Goal: Task Accomplishment & Management: Use online tool/utility

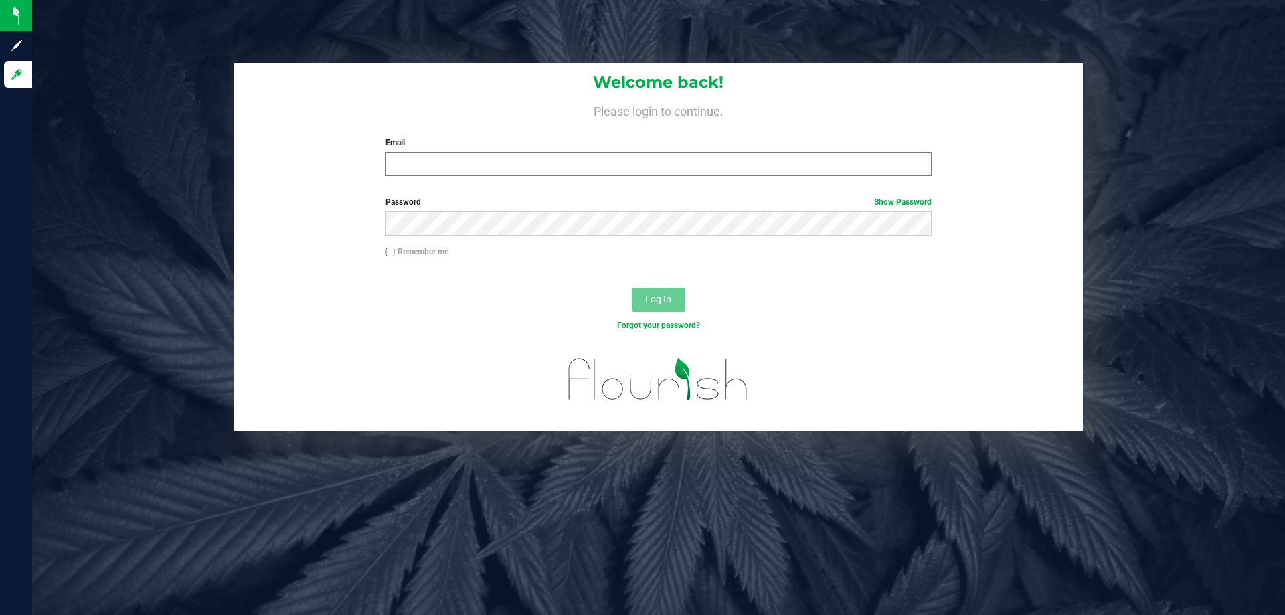
type input "[EMAIL_ADDRESS][DOMAIN_NAME]"
click at [545, 170] on input "[EMAIL_ADDRESS][DOMAIN_NAME]" at bounding box center [657, 164] width 545 height 24
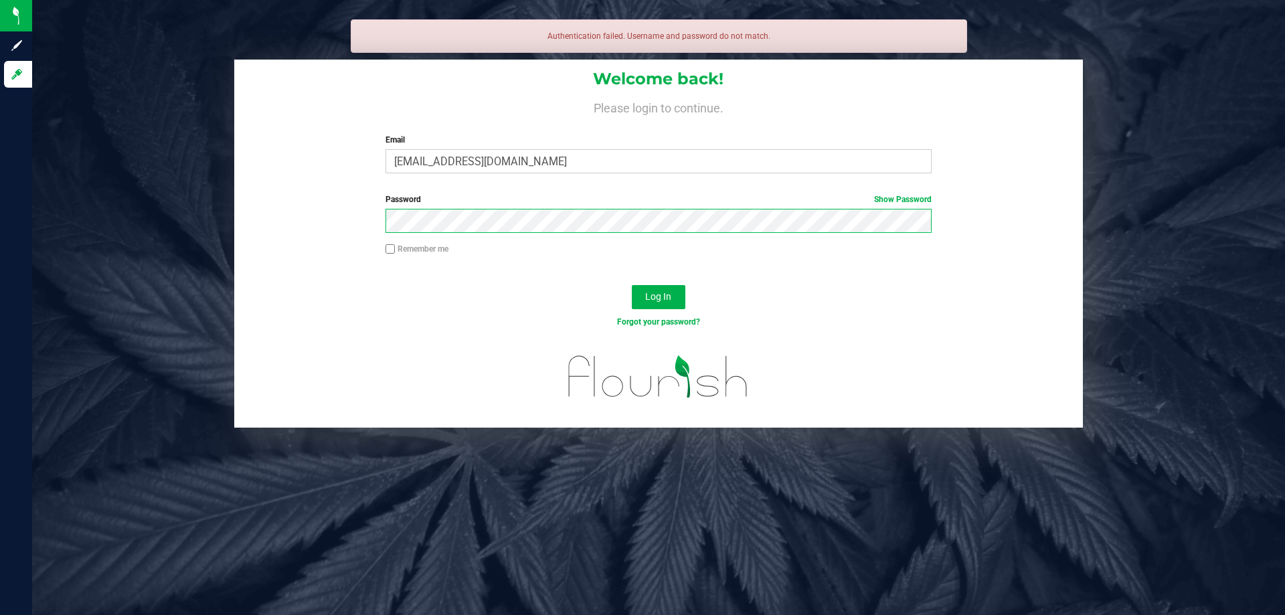
click at [632, 285] on button "Log In" at bounding box center [659, 297] width 54 height 24
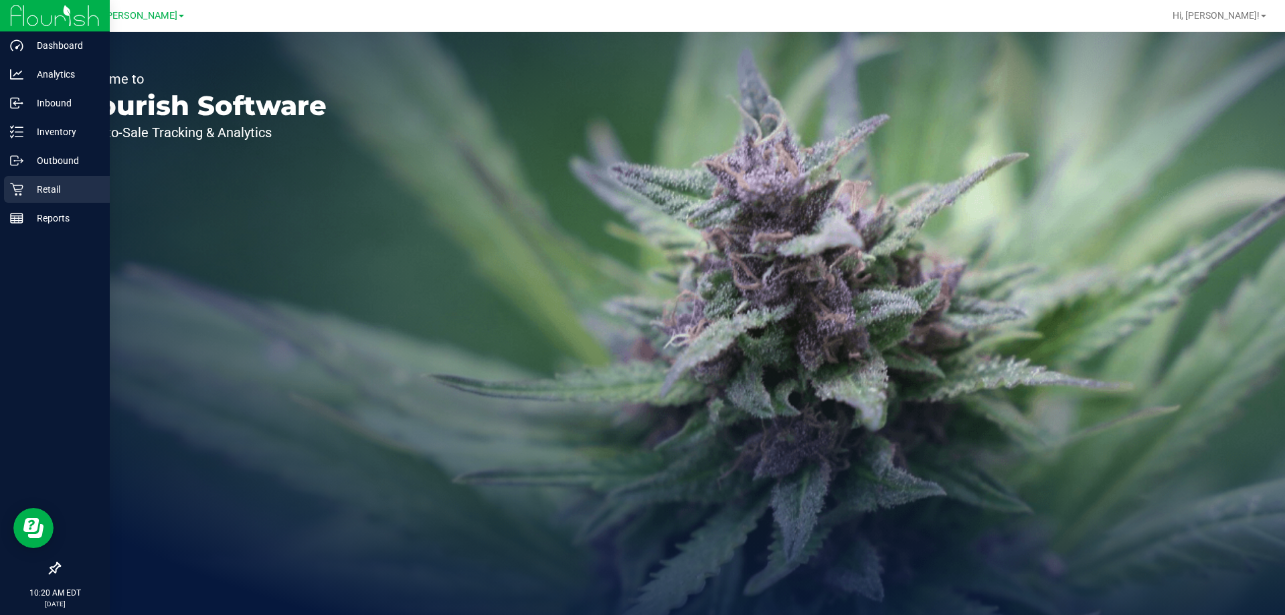
drag, startPoint x: 43, startPoint y: 186, endPoint x: 110, endPoint y: 179, distance: 68.0
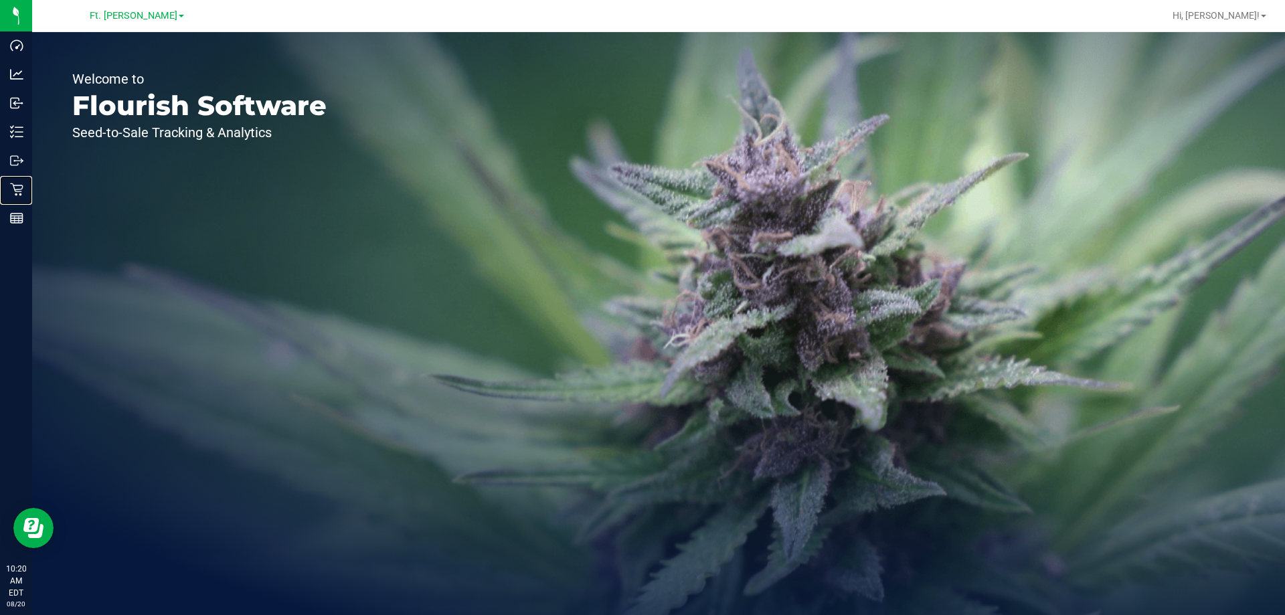
click at [0, 0] on p "Retail" at bounding box center [0, 0] width 0 height 0
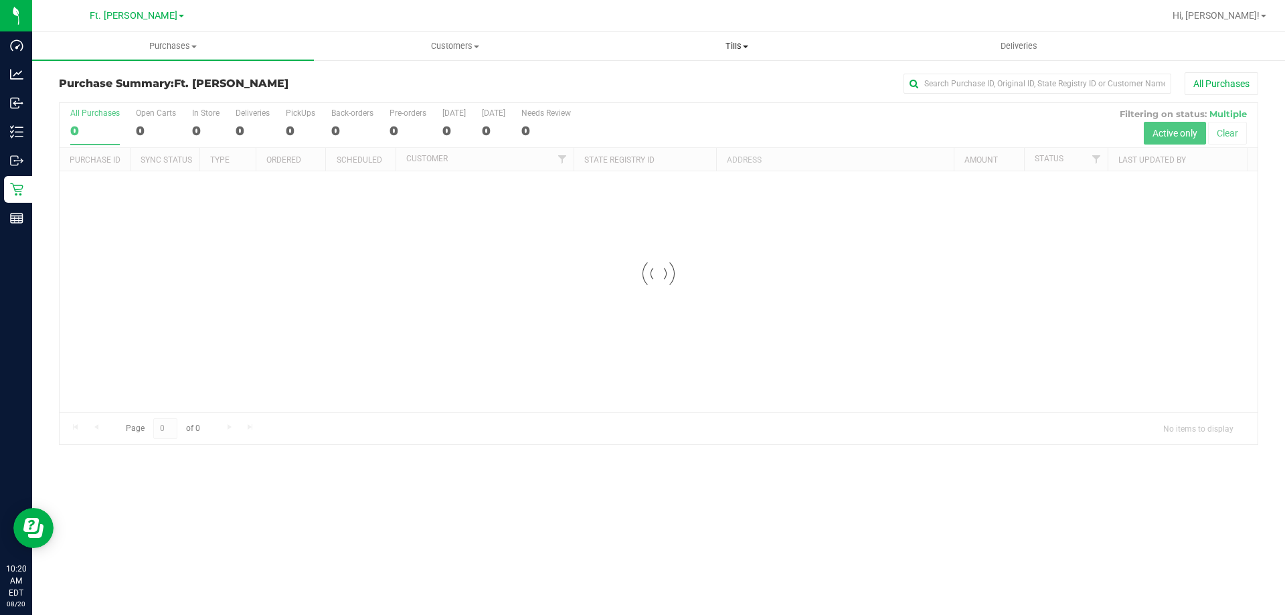
click at [736, 52] on uib-tab-heading "Tills Manage tills Reconcile e-payments" at bounding box center [736, 46] width 280 height 27
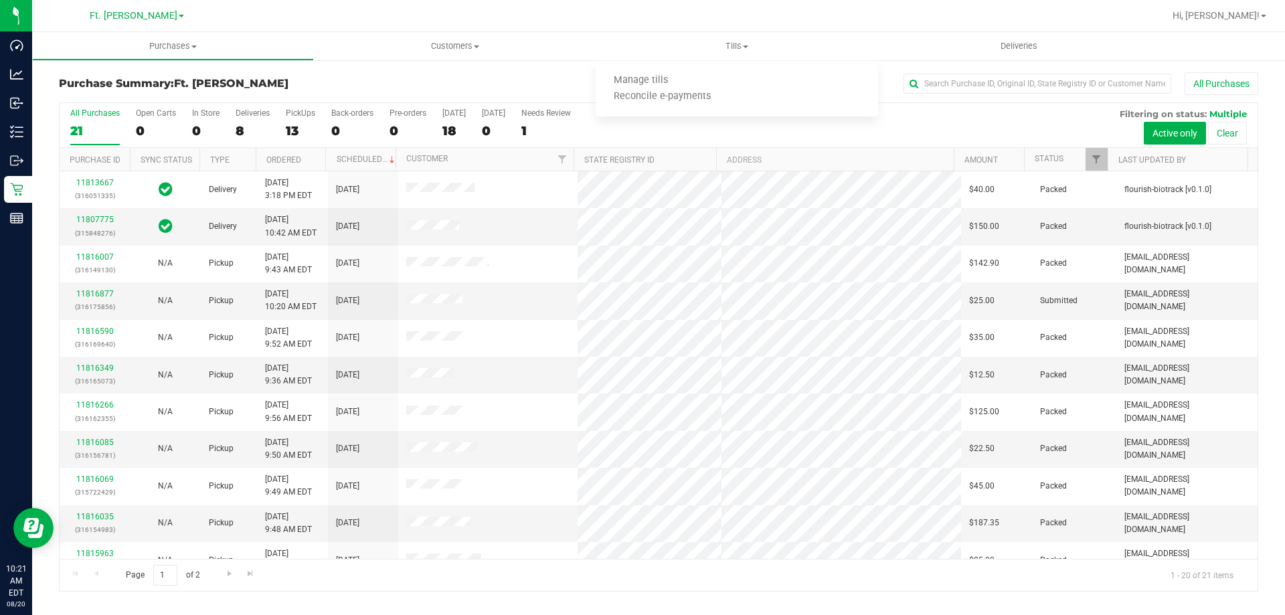
click at [797, 13] on div at bounding box center [702, 16] width 924 height 26
click at [728, 48] on span "Tills" at bounding box center [737, 46] width 282 height 12
click at [662, 84] on span "Manage tills" at bounding box center [641, 80] width 90 height 11
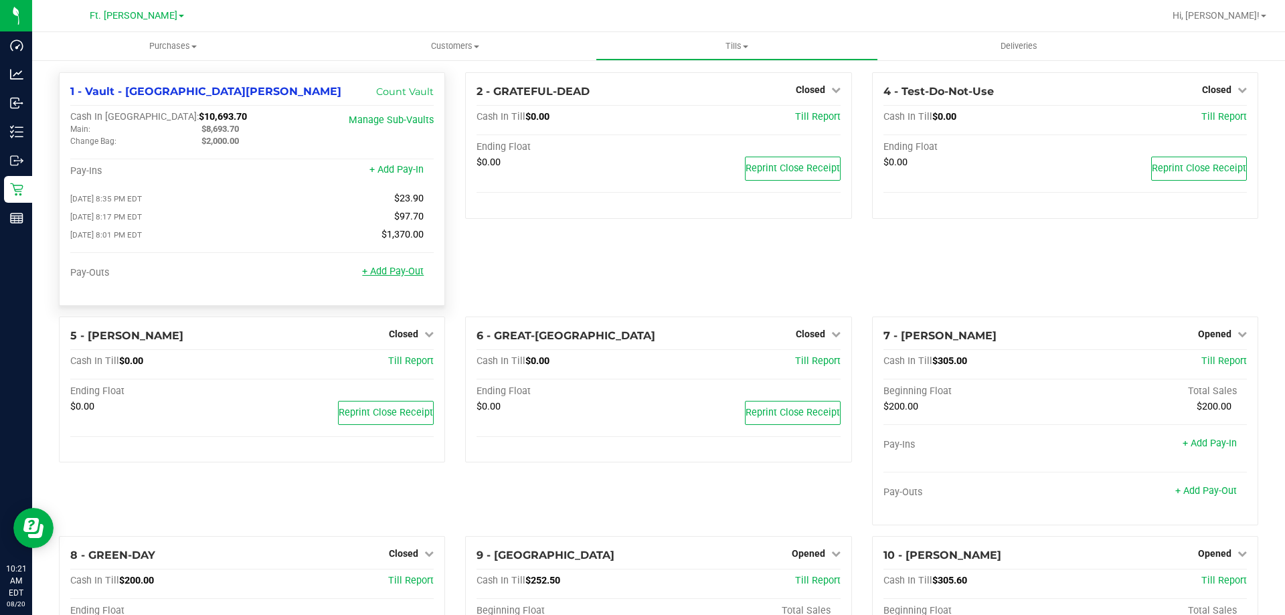
click at [391, 276] on link "+ Add Pay-Out" at bounding box center [393, 271] width 62 height 11
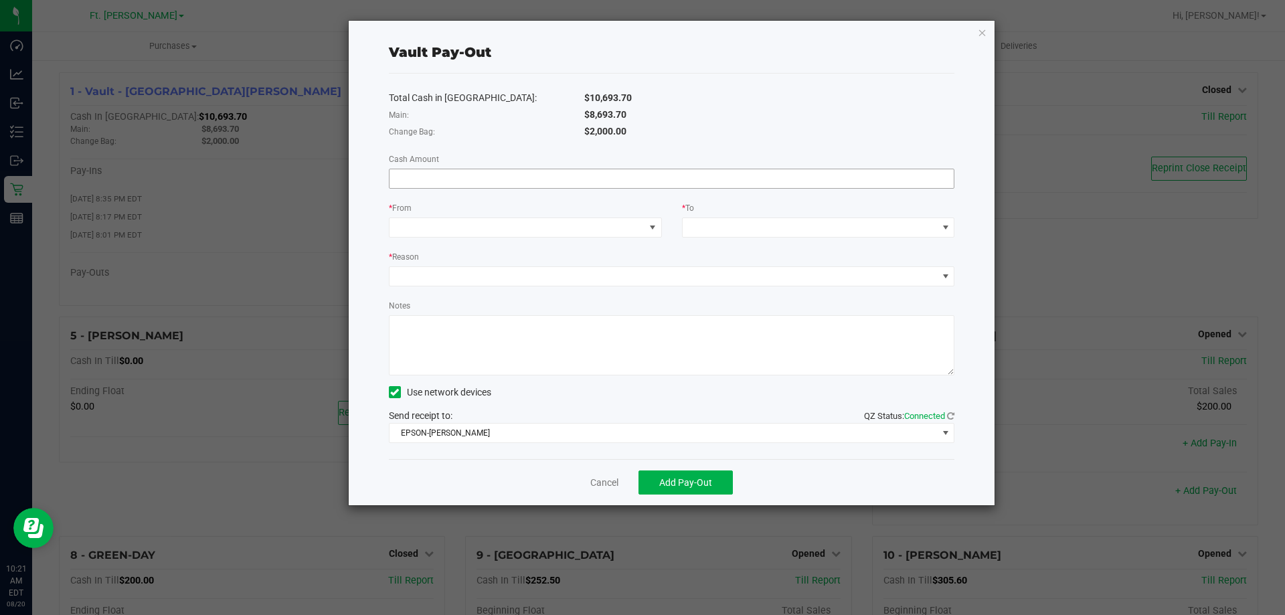
click at [626, 178] on input at bounding box center [671, 178] width 565 height 19
type input "$8,693.70"
click at [541, 232] on span at bounding box center [516, 227] width 255 height 19
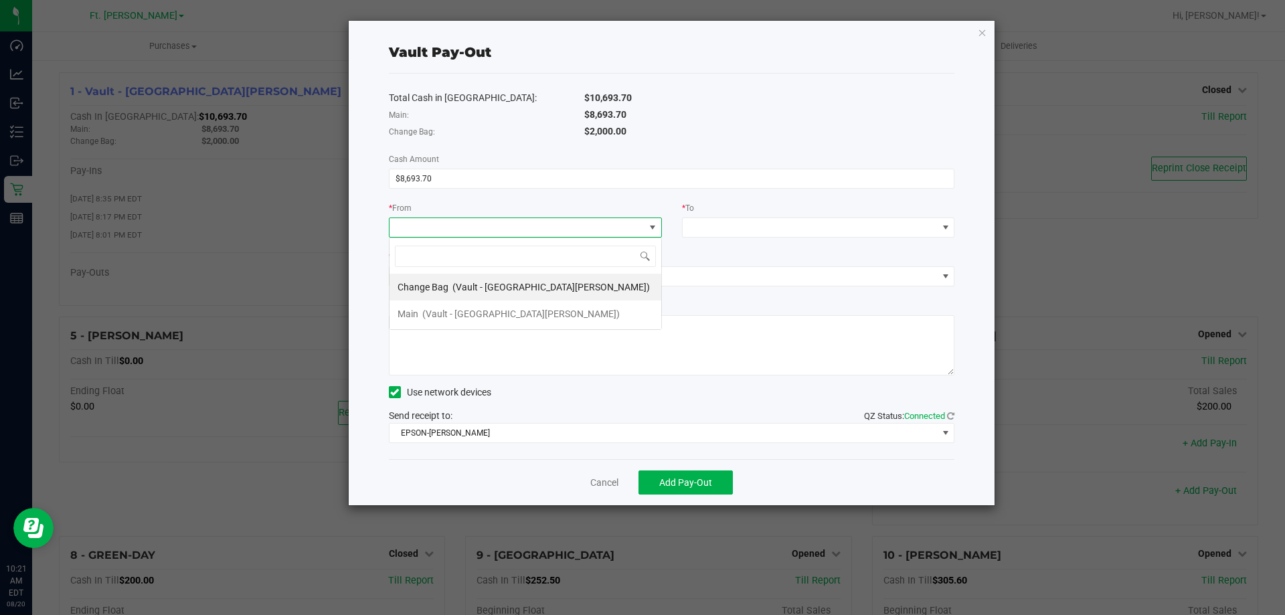
scroll to position [20, 273]
click at [495, 308] on span "(Vault - [GEOGRAPHIC_DATA][PERSON_NAME])" at bounding box center [520, 313] width 197 height 11
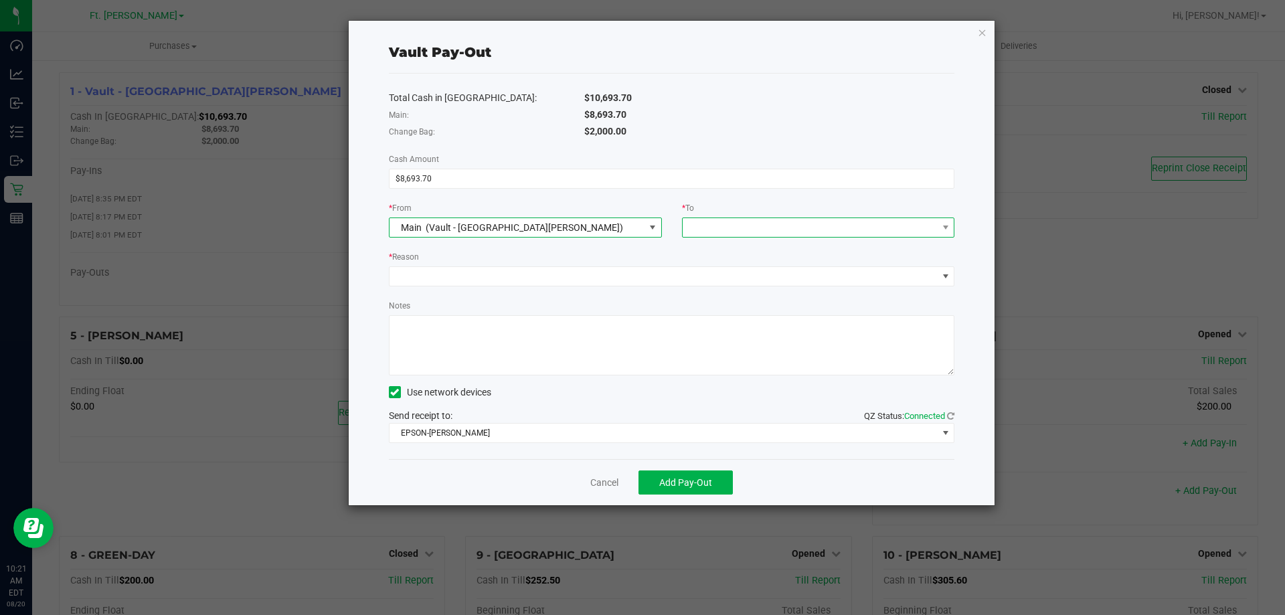
click at [803, 222] on span at bounding box center [810, 227] width 255 height 19
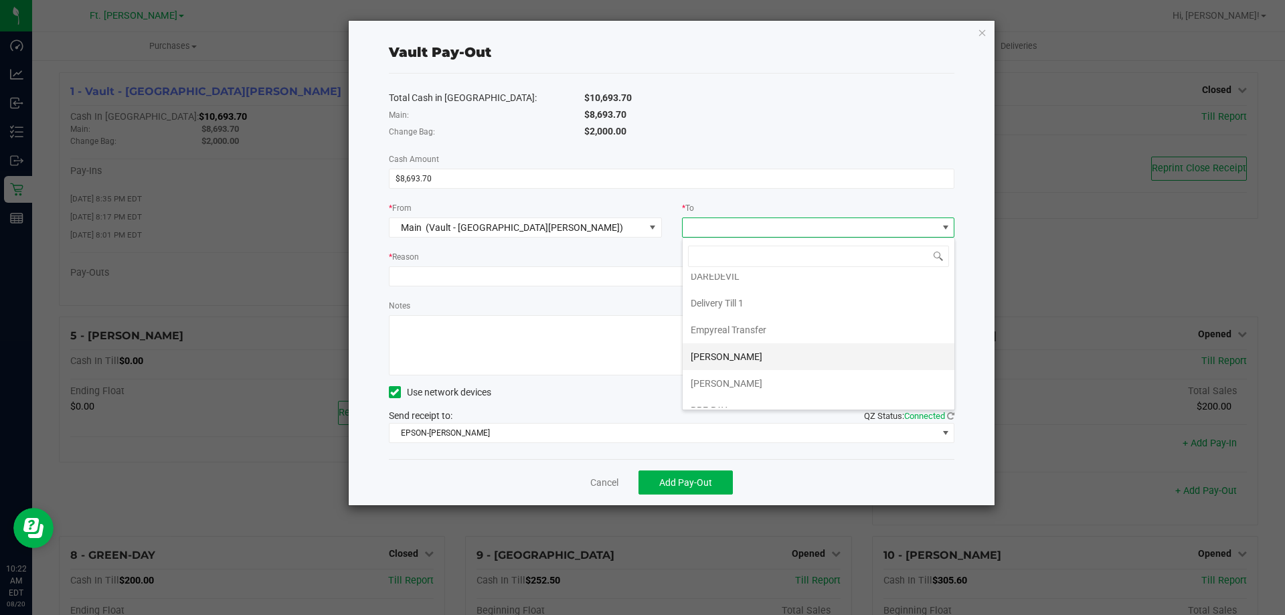
scroll to position [107, 0]
click at [764, 315] on span "Empyreal Transfer" at bounding box center [729, 313] width 76 height 11
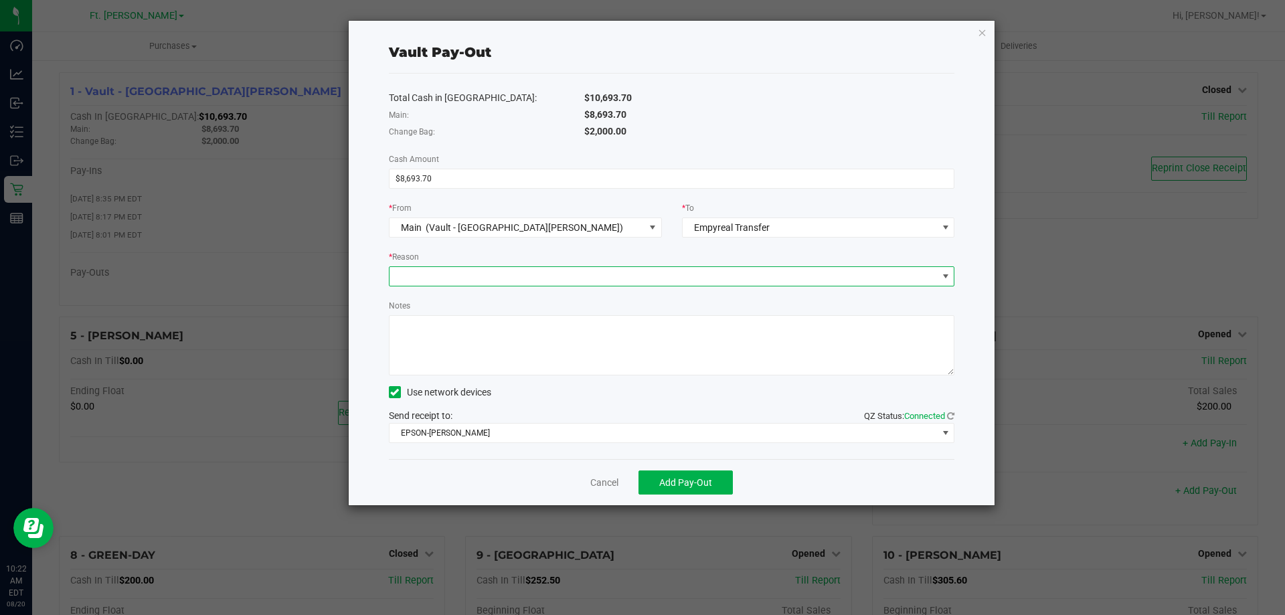
click at [505, 275] on span at bounding box center [663, 276] width 548 height 19
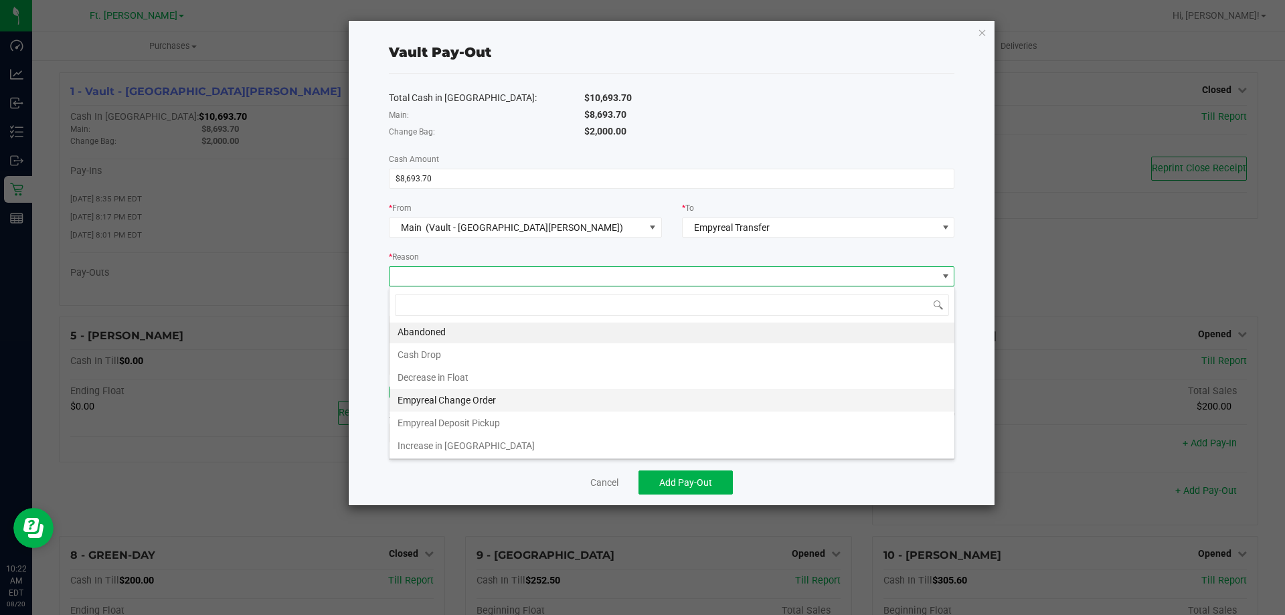
scroll to position [3, 0]
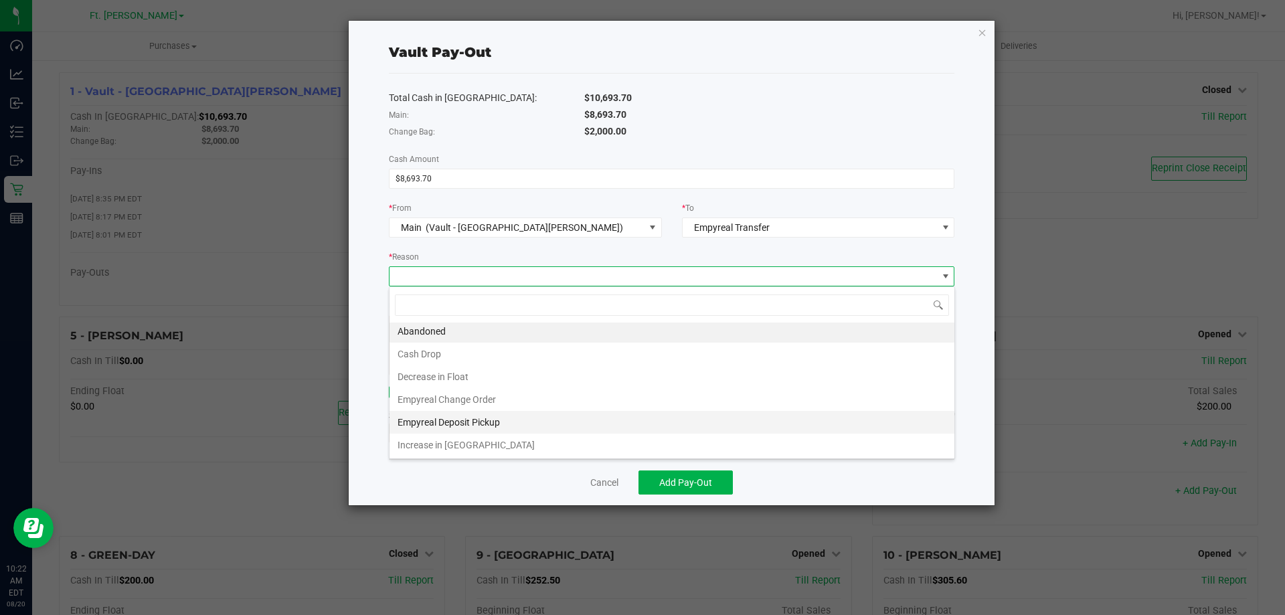
click at [498, 422] on li "Empyreal Deposit Pickup" at bounding box center [671, 422] width 565 height 23
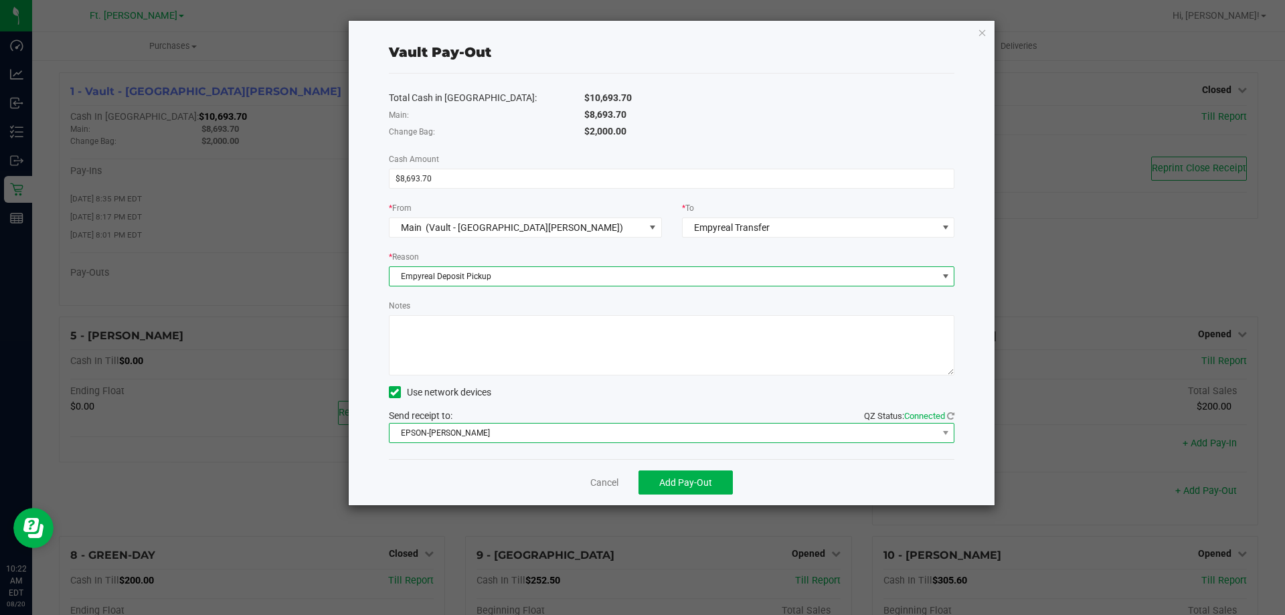
click at [664, 428] on span "EPSON-[PERSON_NAME]" at bounding box center [663, 433] width 548 height 19
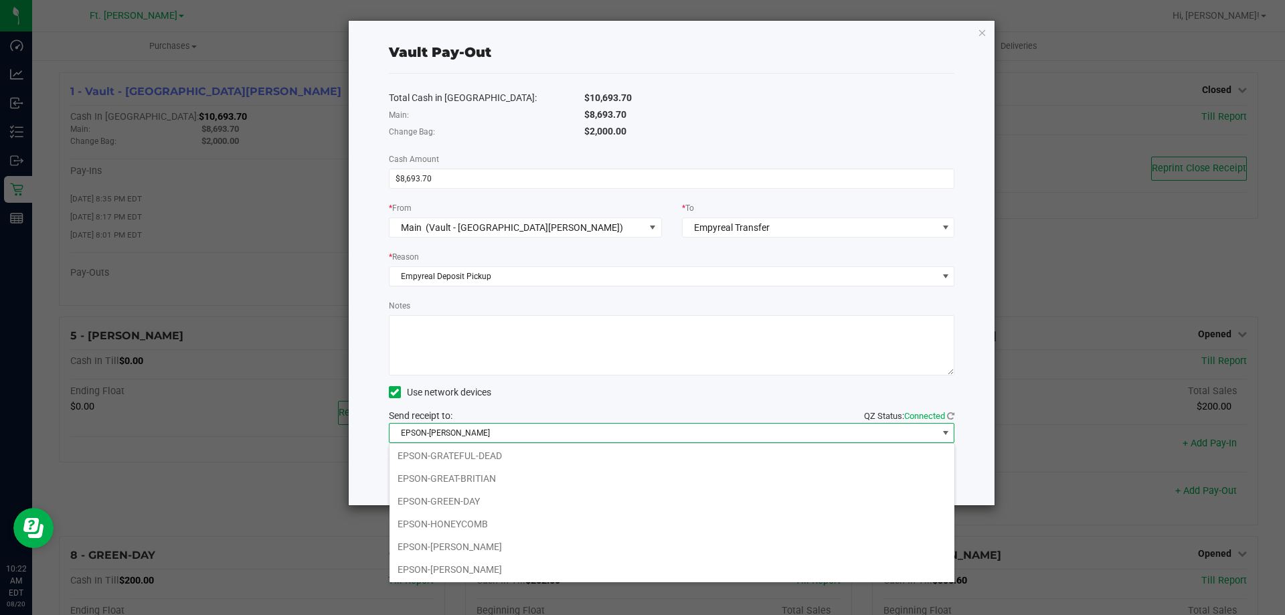
scroll to position [94, 0]
click at [552, 521] on li "EPSON-HONEYCOMB" at bounding box center [671, 522] width 565 height 23
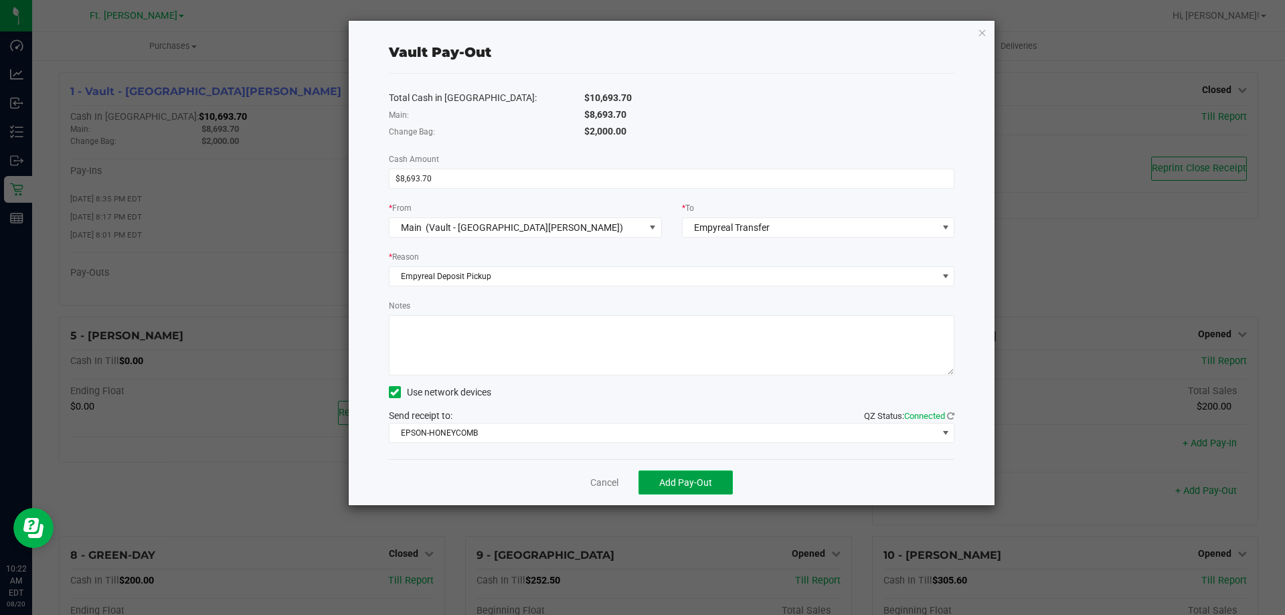
click at [698, 481] on span "Add Pay-Out" at bounding box center [685, 482] width 53 height 11
click at [984, 35] on icon "button" at bounding box center [982, 32] width 9 height 16
